Goal: Find specific page/section: Find specific page/section

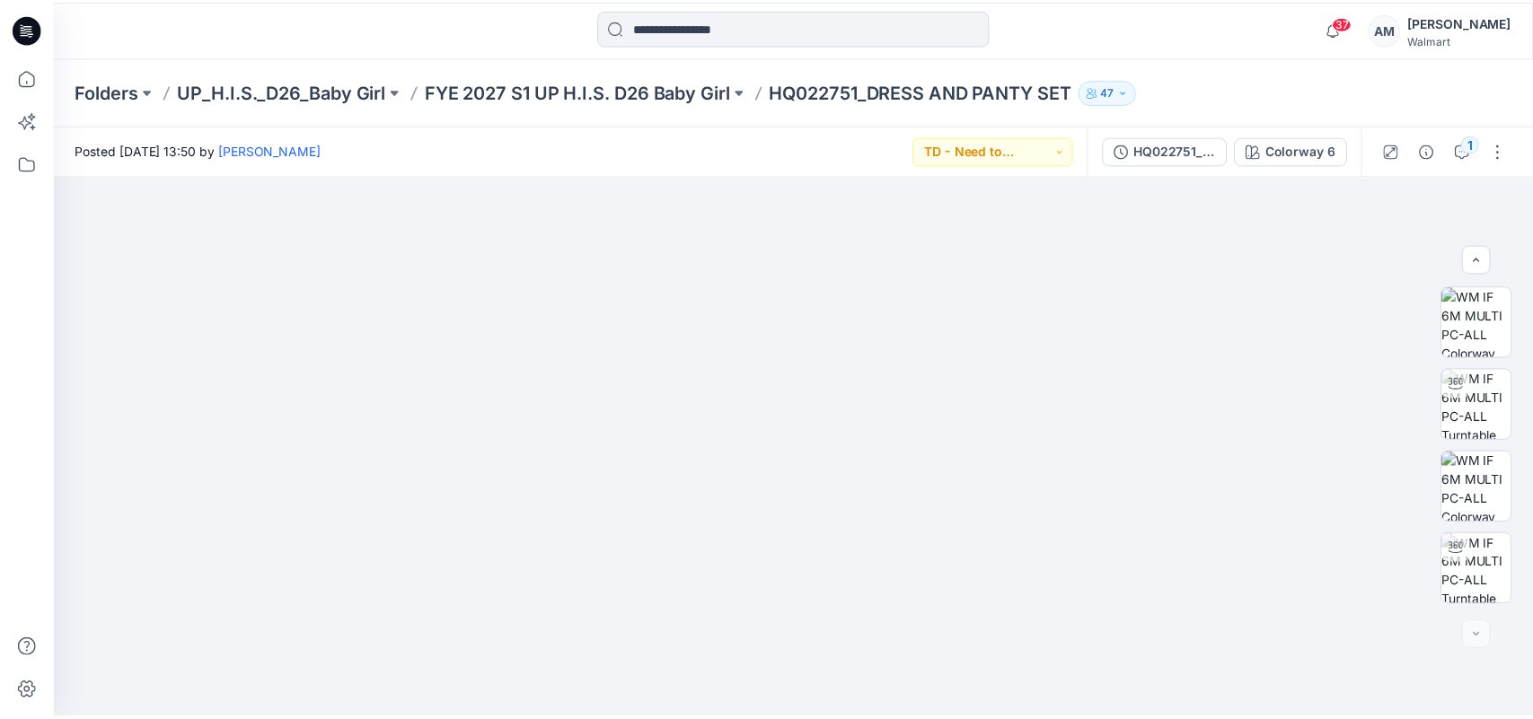
scroll to position [409, 0]
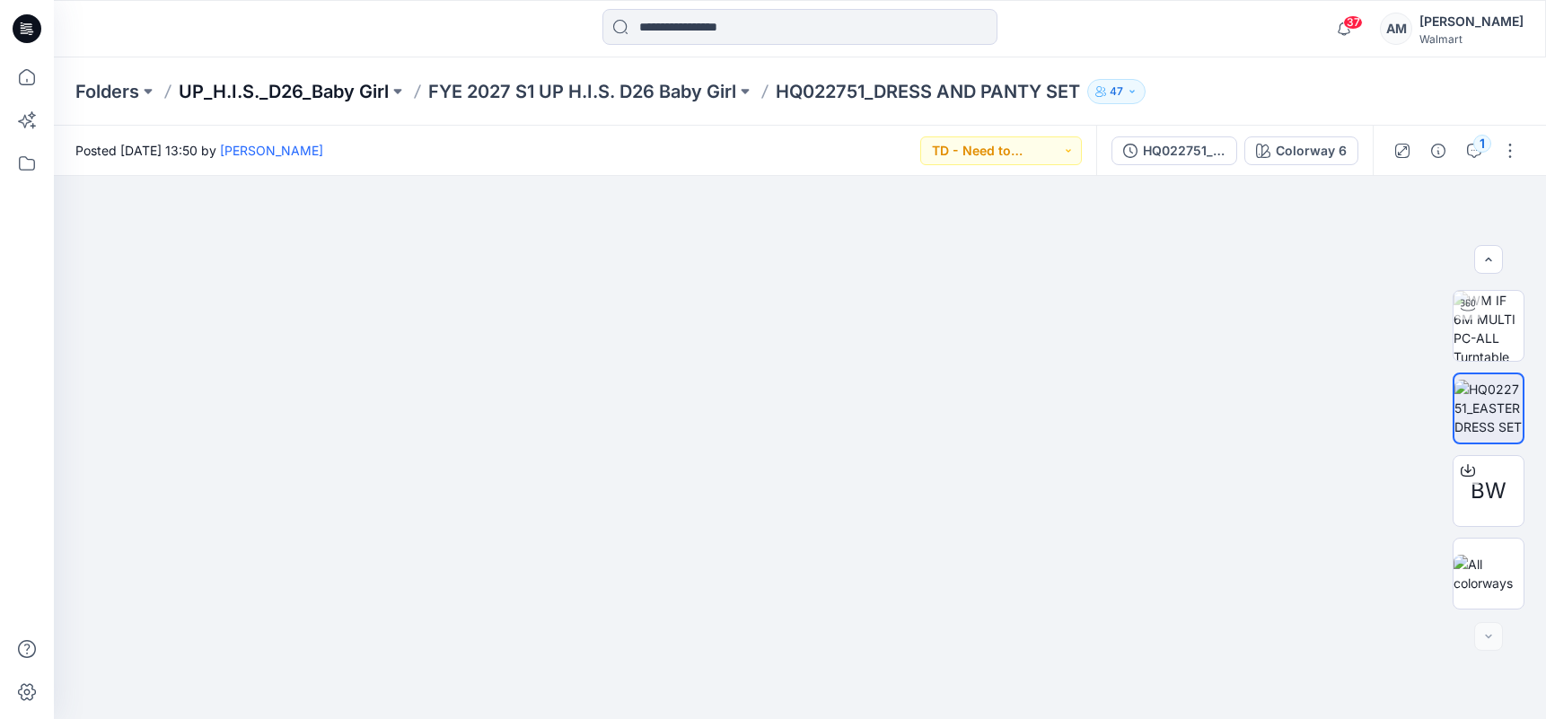
click at [321, 94] on p "UP_H.I.S._D26_Baby Girl" at bounding box center [284, 91] width 210 height 25
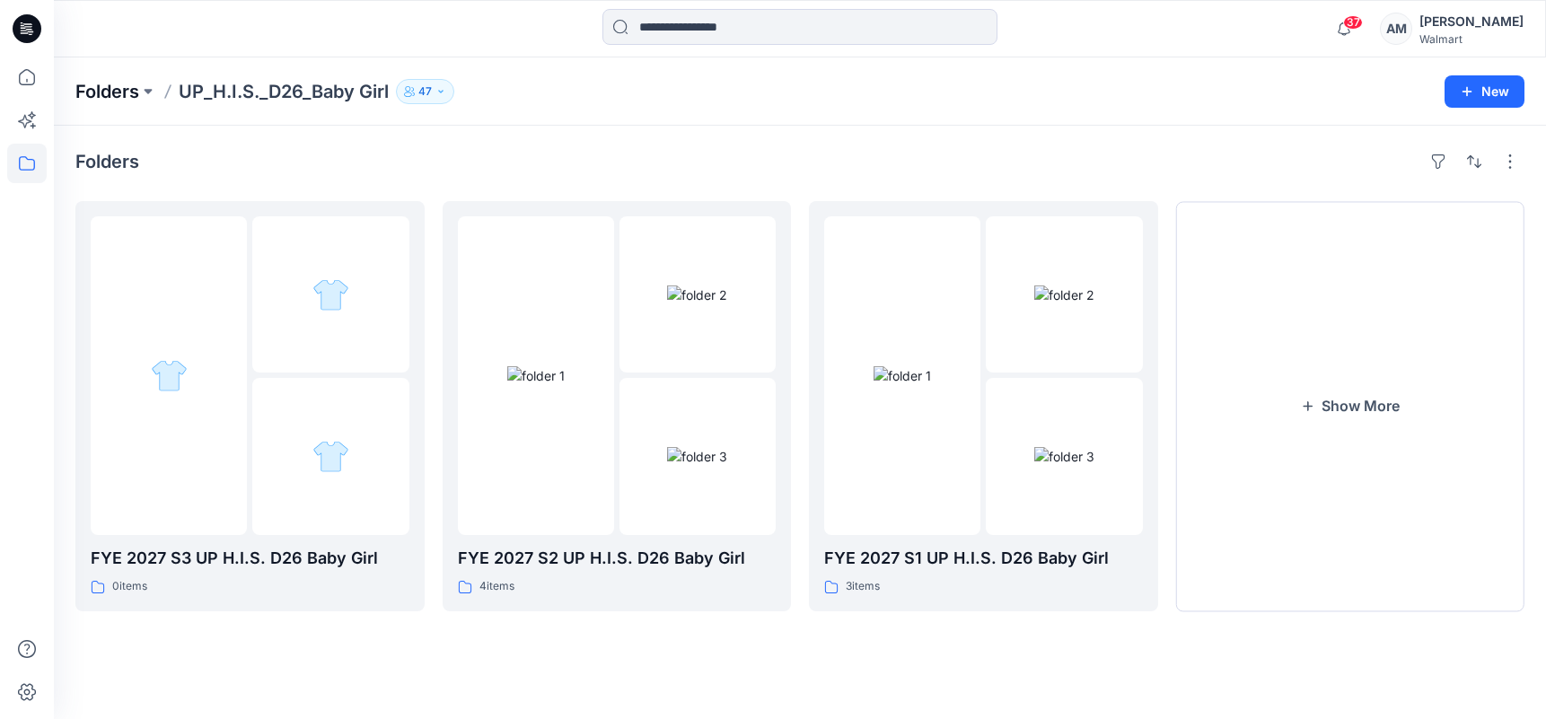
click at [92, 97] on p "Folders" at bounding box center [107, 91] width 64 height 25
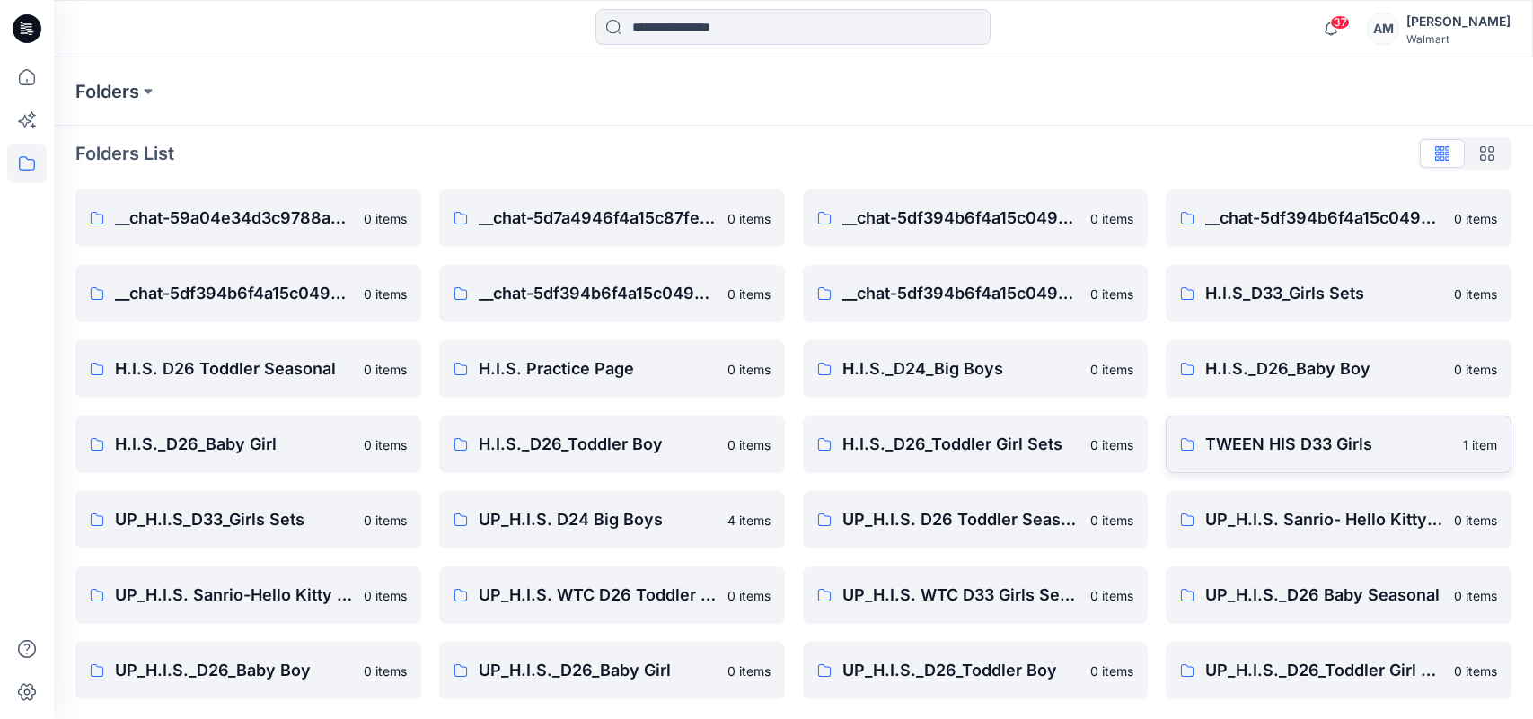
scroll to position [10, 0]
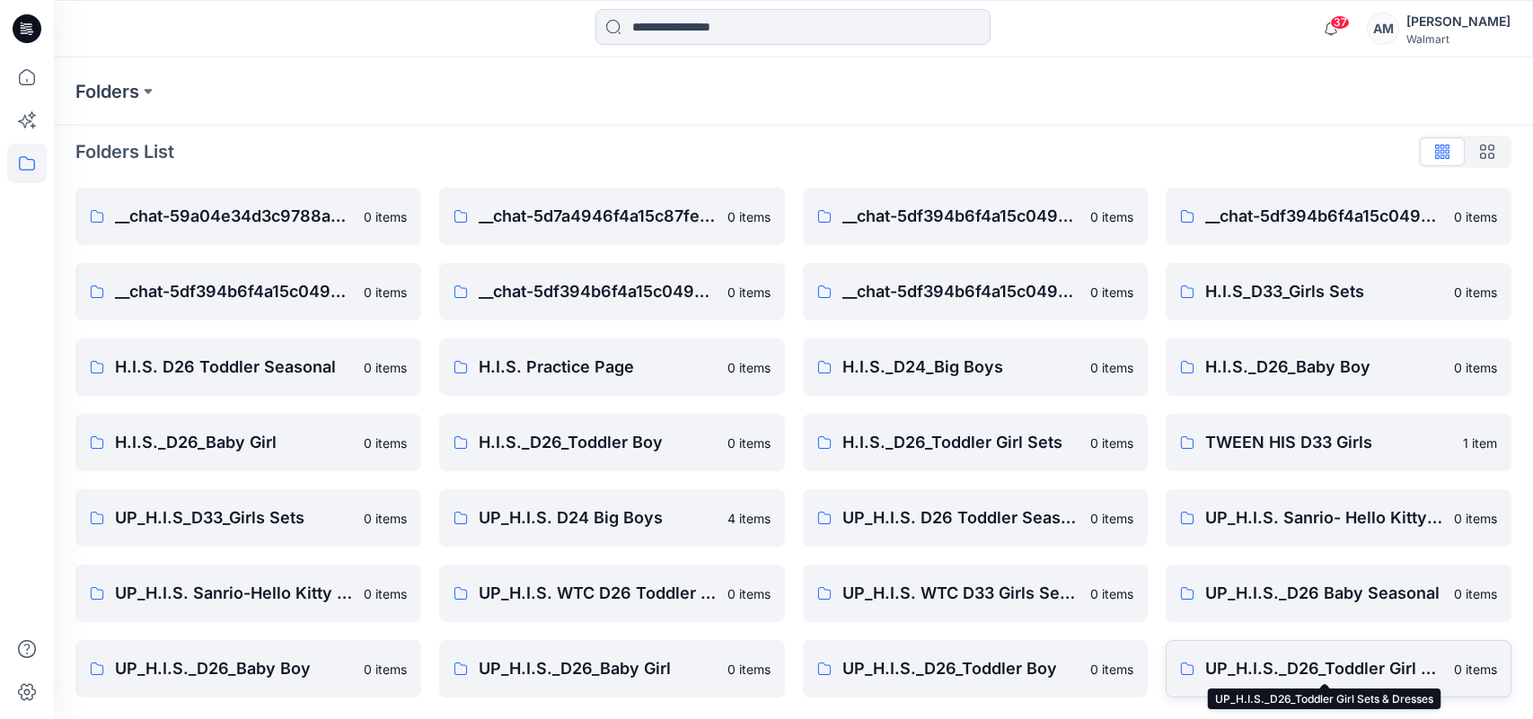
click at [1382, 668] on p "UP_H.I.S._D26_Toddler Girl Sets & Dresses" at bounding box center [1324, 668] width 238 height 25
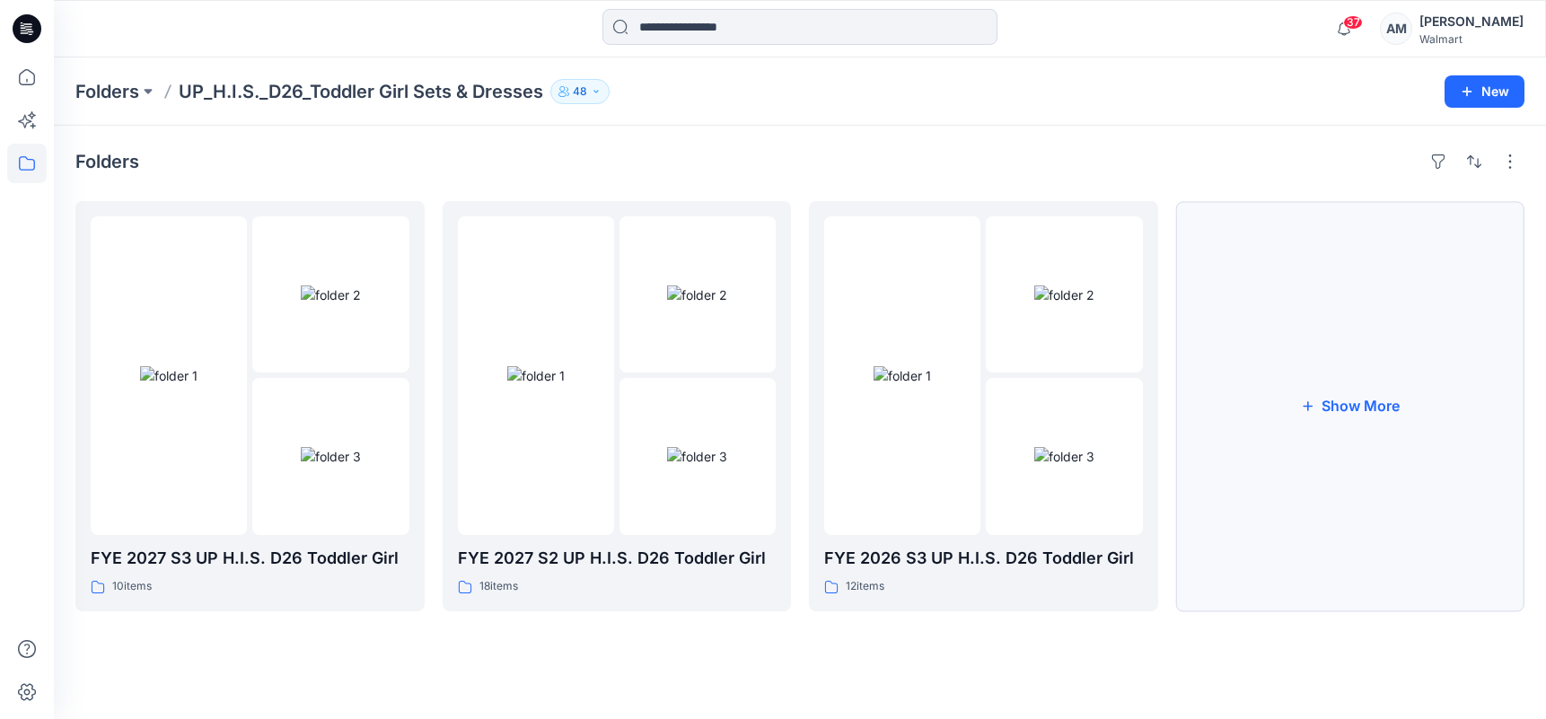
click at [1351, 412] on button "Show More" at bounding box center [1350, 406] width 349 height 410
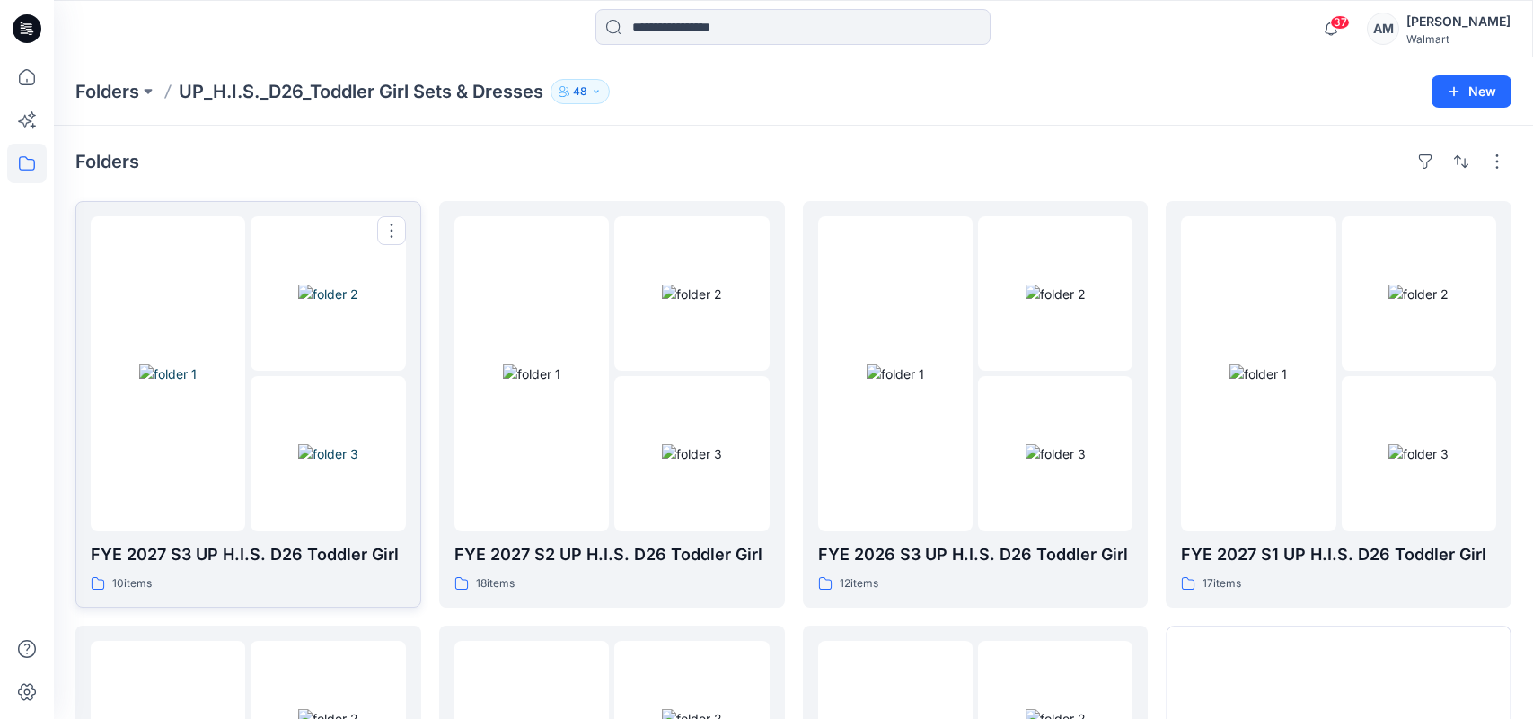
click at [331, 444] on img at bounding box center [328, 453] width 60 height 19
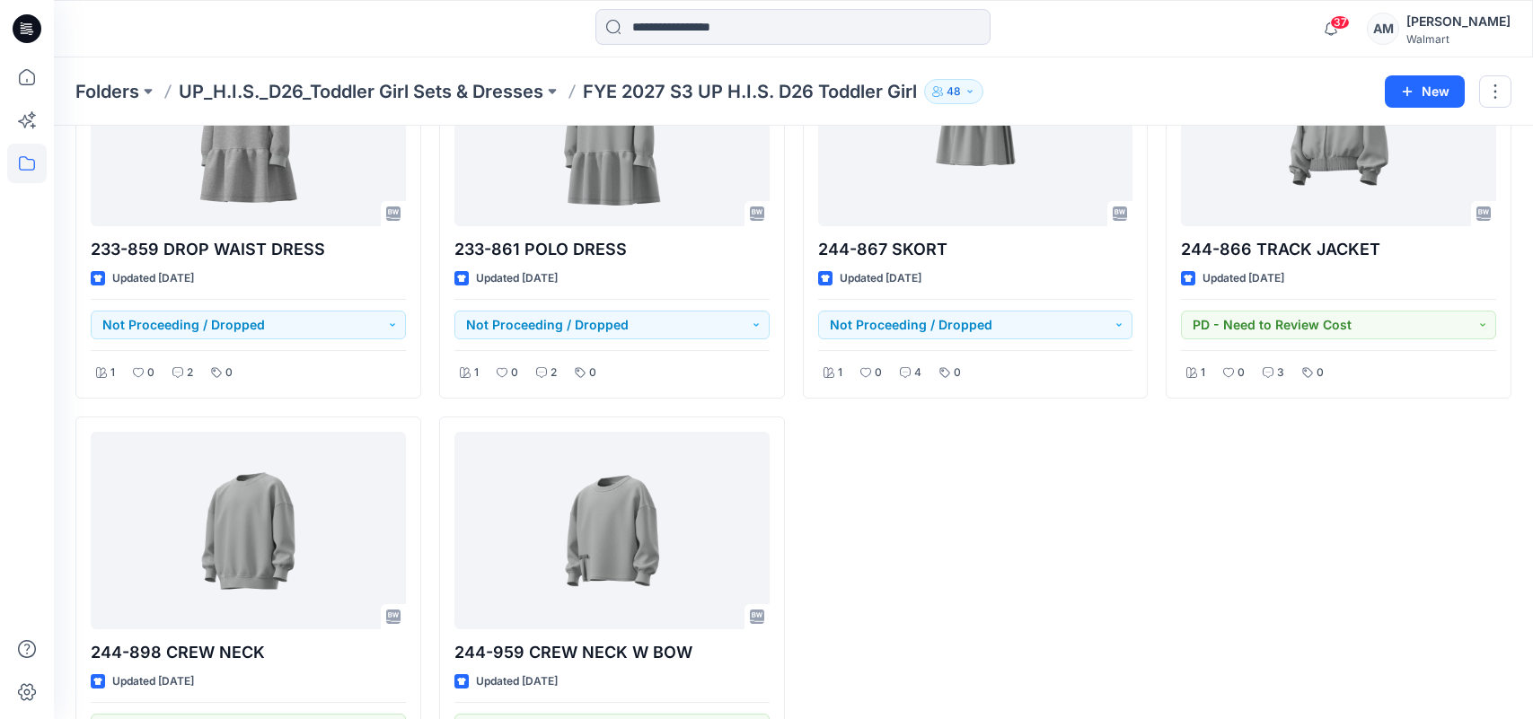
scroll to position [629, 0]
